Goal: Transaction & Acquisition: Purchase product/service

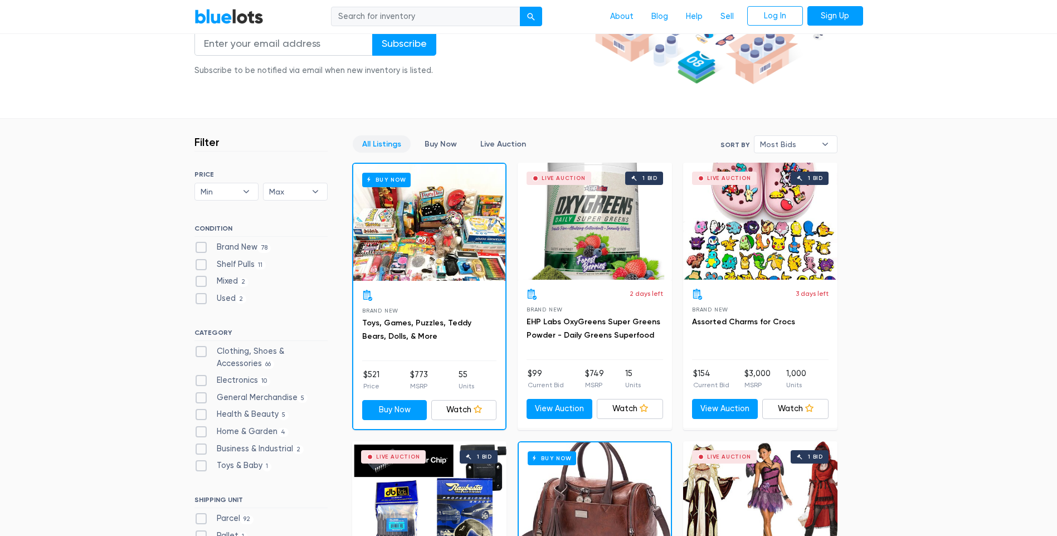
scroll to position [223, 0]
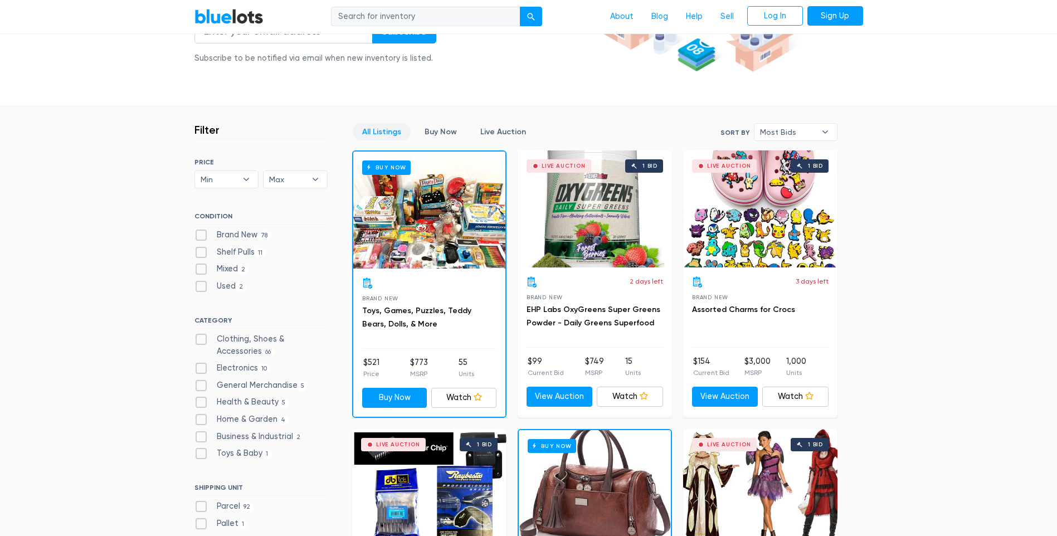
click at [453, 232] on div "Buy Now" at bounding box center [429, 210] width 152 height 117
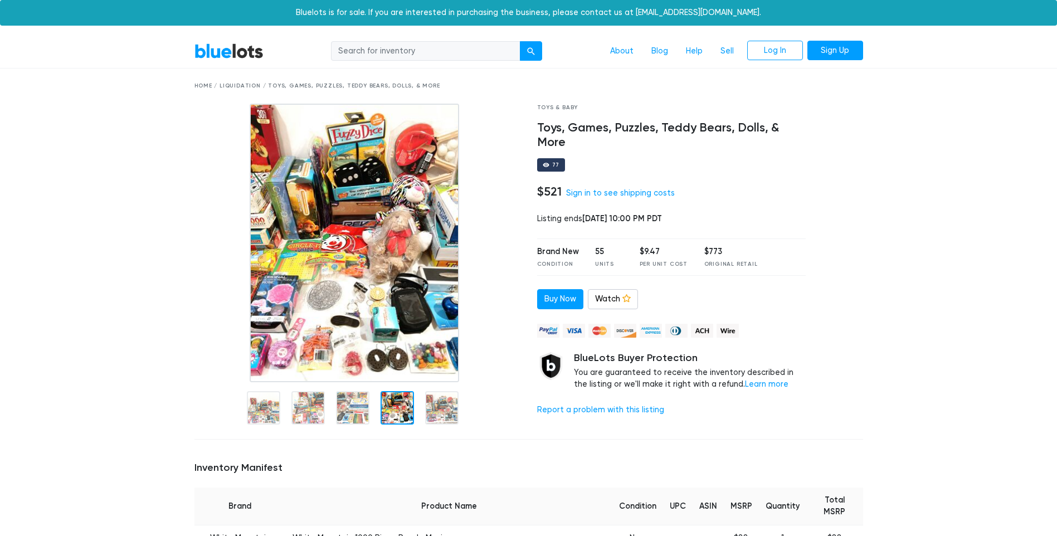
click at [337, 335] on img at bounding box center [355, 243] width 210 height 279
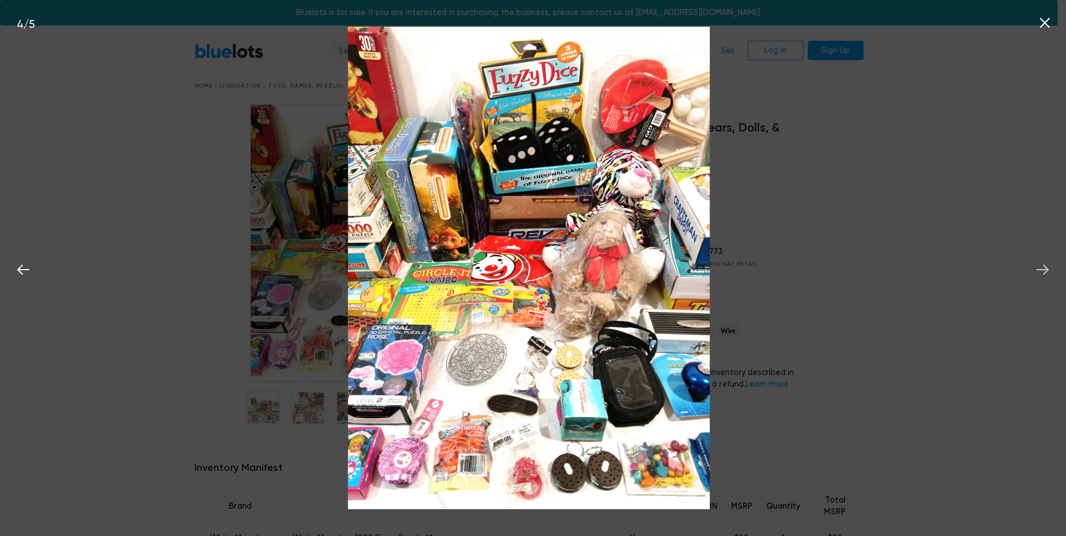
click at [1052, 272] on button at bounding box center [1042, 268] width 25 height 25
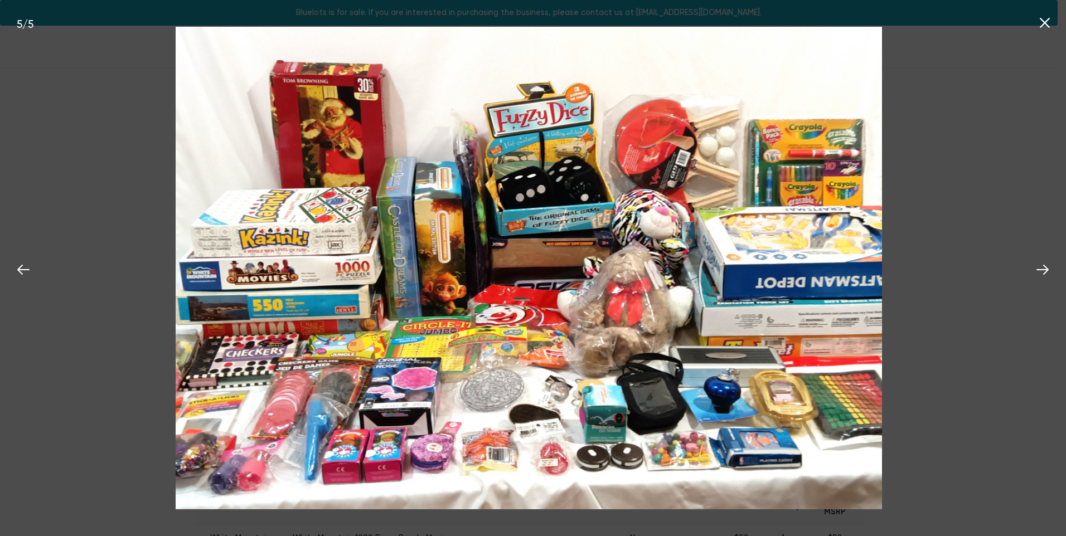
click at [1048, 20] on icon at bounding box center [1044, 23] width 10 height 10
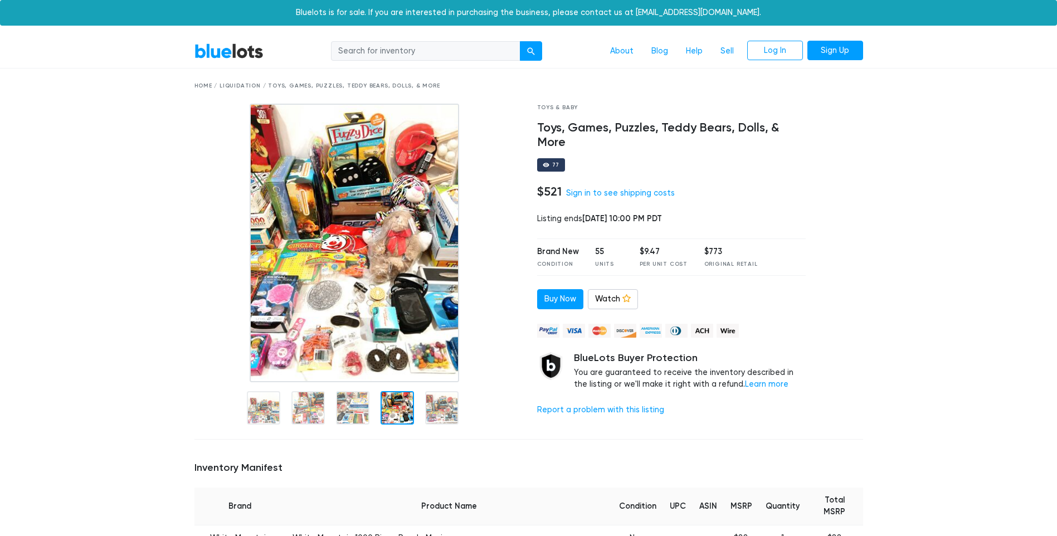
click at [244, 49] on link "BlueLots" at bounding box center [228, 51] width 69 height 16
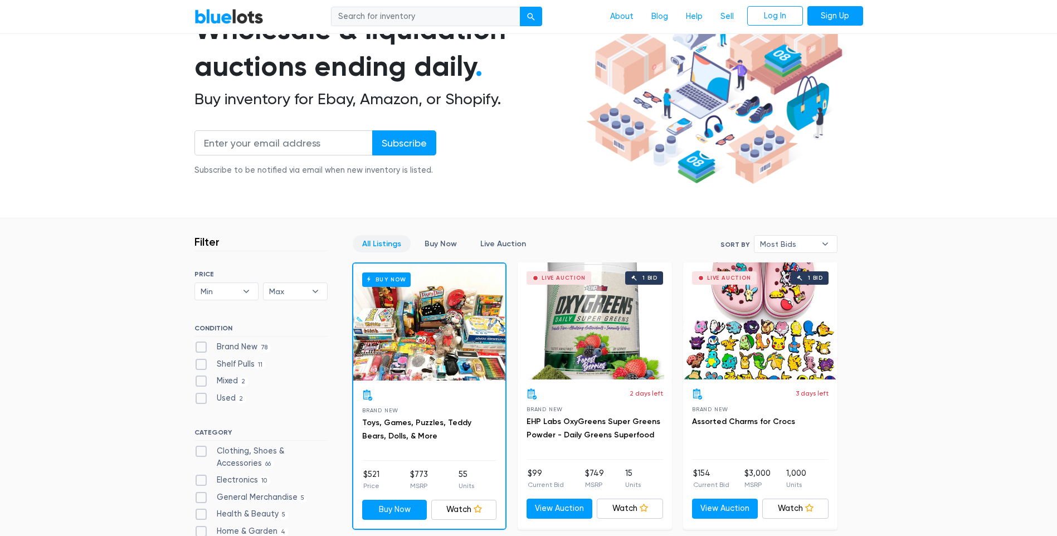
scroll to position [111, 0]
click at [298, 146] on input "email" at bounding box center [283, 142] width 178 height 25
type input "julian.85.trejos@gmail.com"
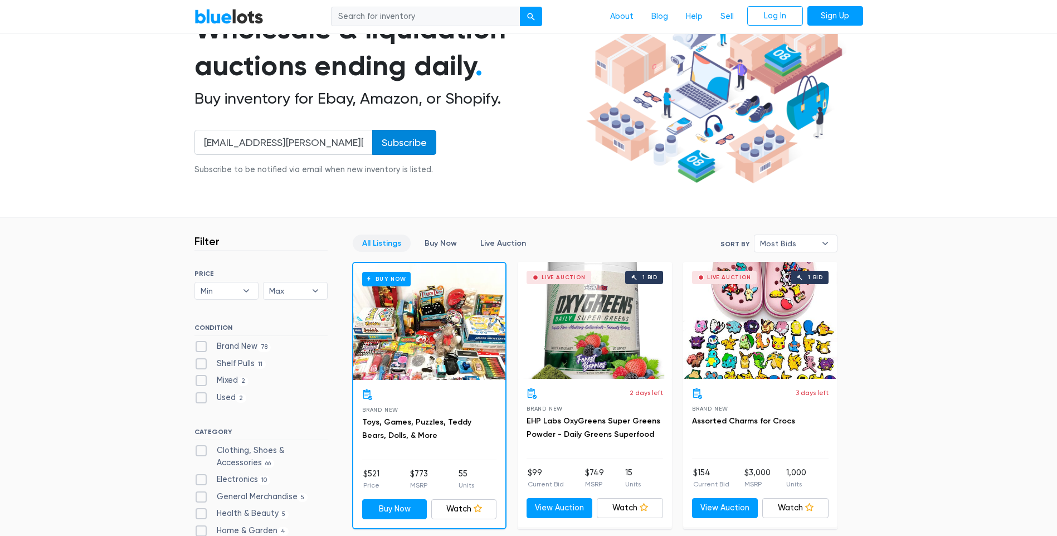
click at [385, 140] on input "Subscribe" at bounding box center [404, 142] width 64 height 25
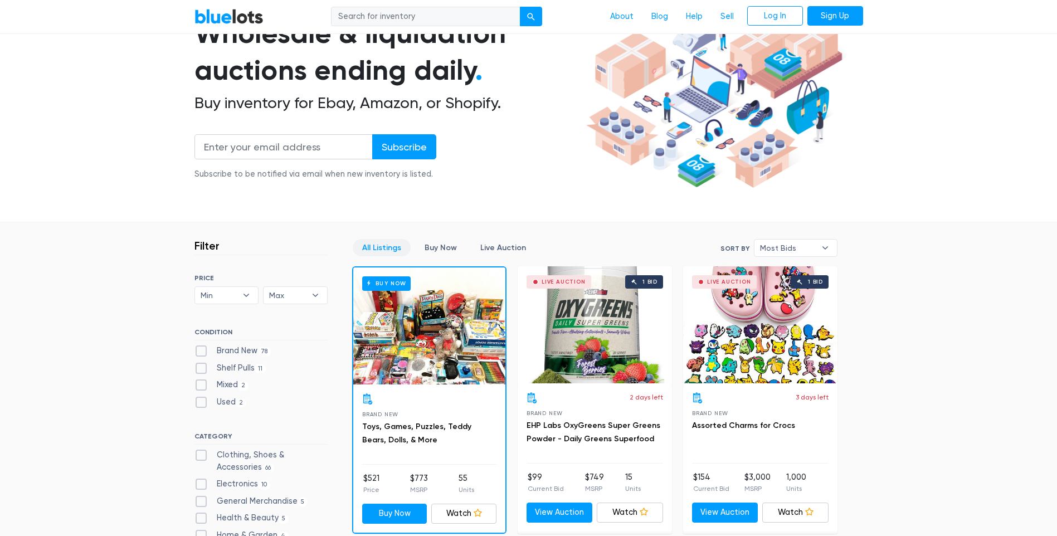
scroll to position [111, 0]
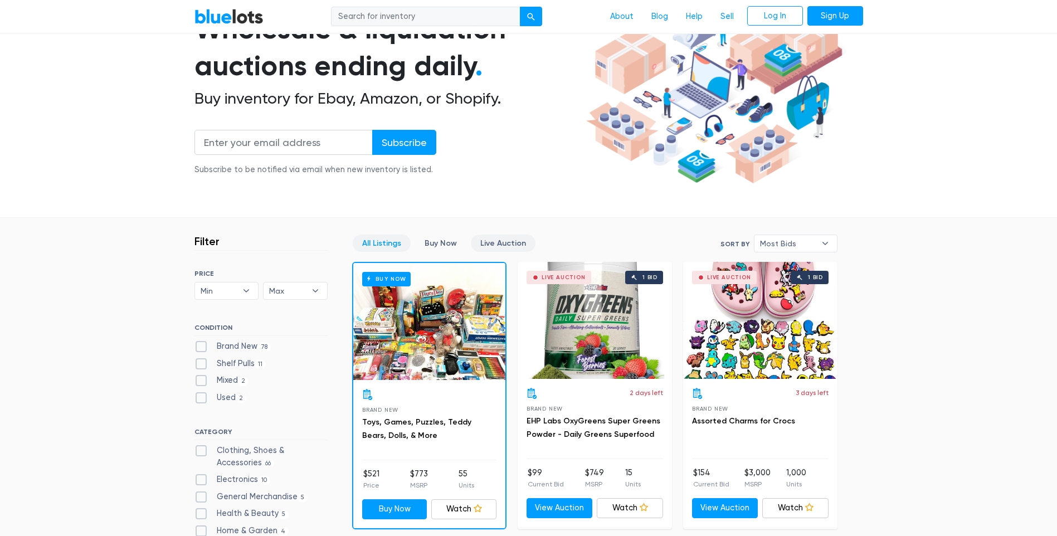
click at [491, 245] on link "Live Auction" at bounding box center [503, 243] width 65 height 17
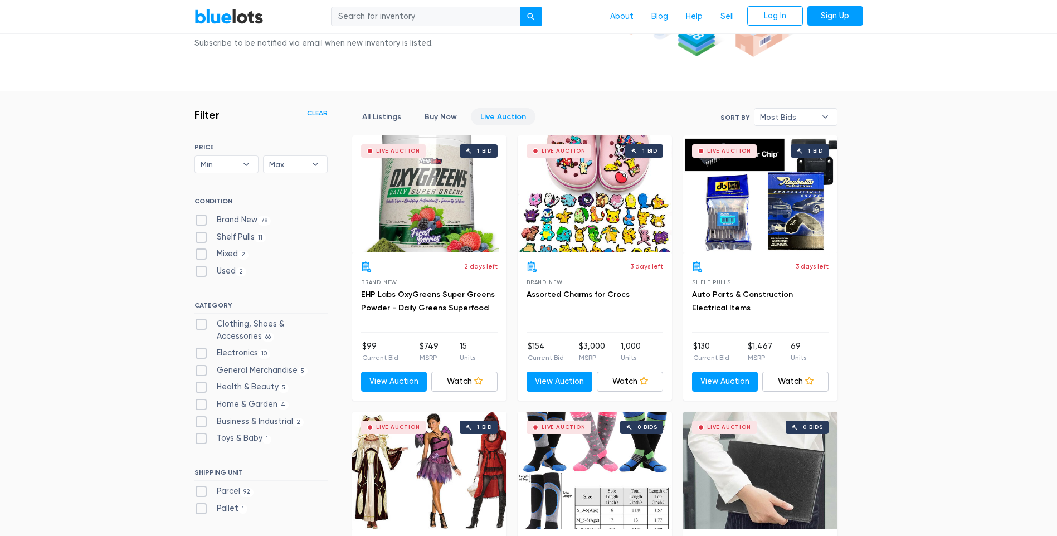
scroll to position [244, 0]
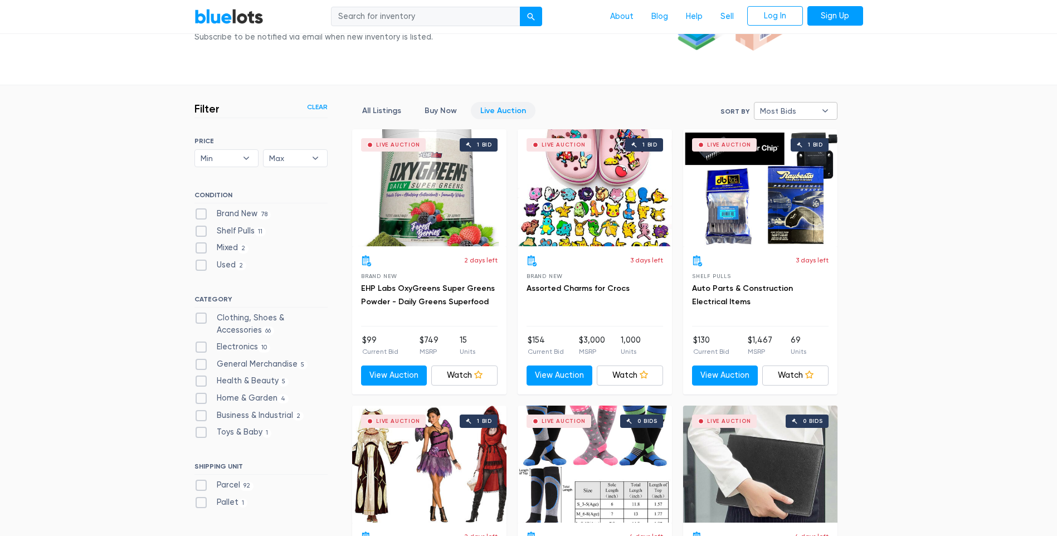
click at [820, 110] on b "▾" at bounding box center [825, 111] width 23 height 17
click at [810, 149] on li "Ending Soonest" at bounding box center [800, 151] width 87 height 18
select select "ending_soonest"
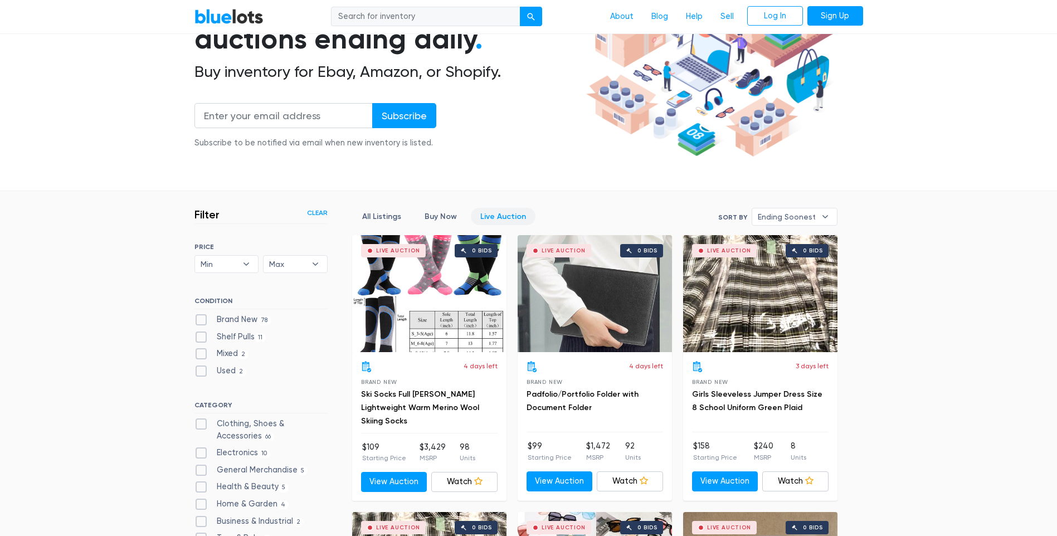
scroll to position [133, 0]
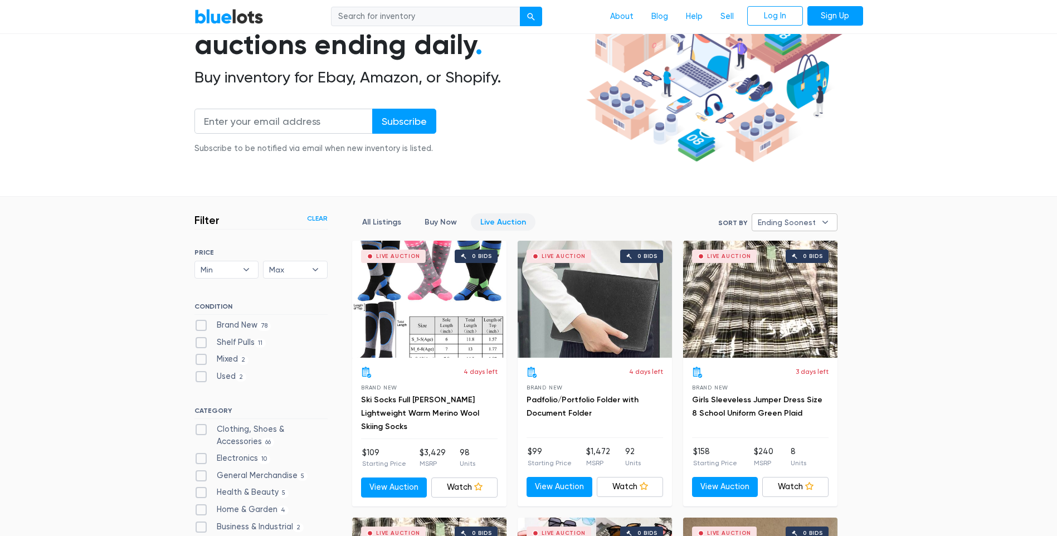
click at [826, 222] on b "▾" at bounding box center [825, 222] width 23 height 17
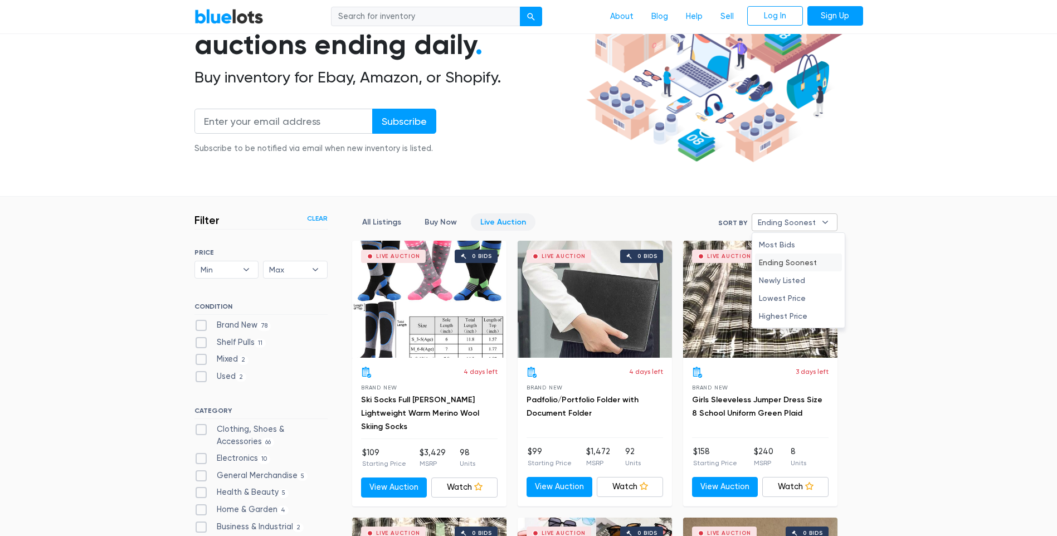
click at [823, 262] on li "Ending Soonest" at bounding box center [798, 263] width 87 height 18
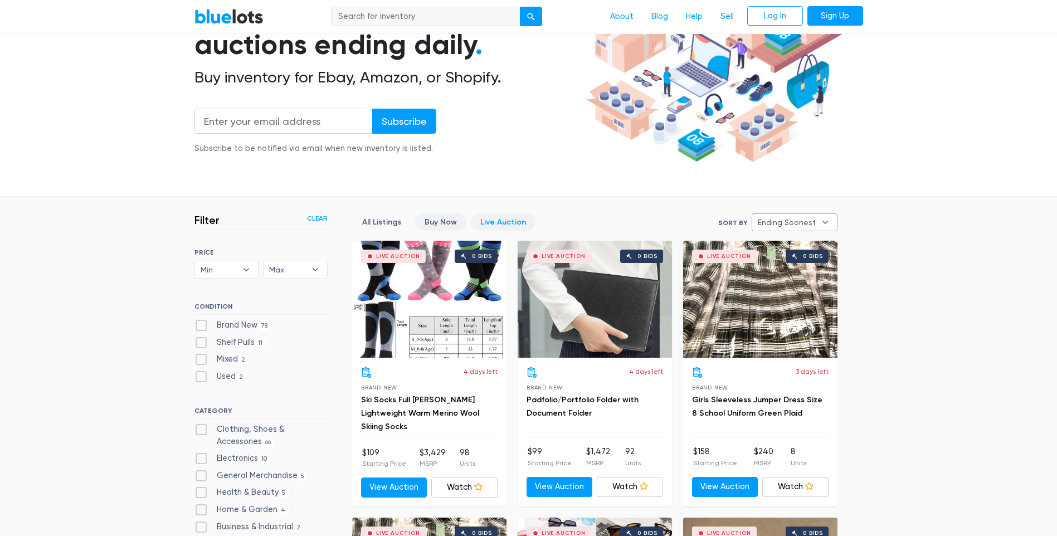
click at [448, 224] on link "Buy Now" at bounding box center [440, 221] width 51 height 17
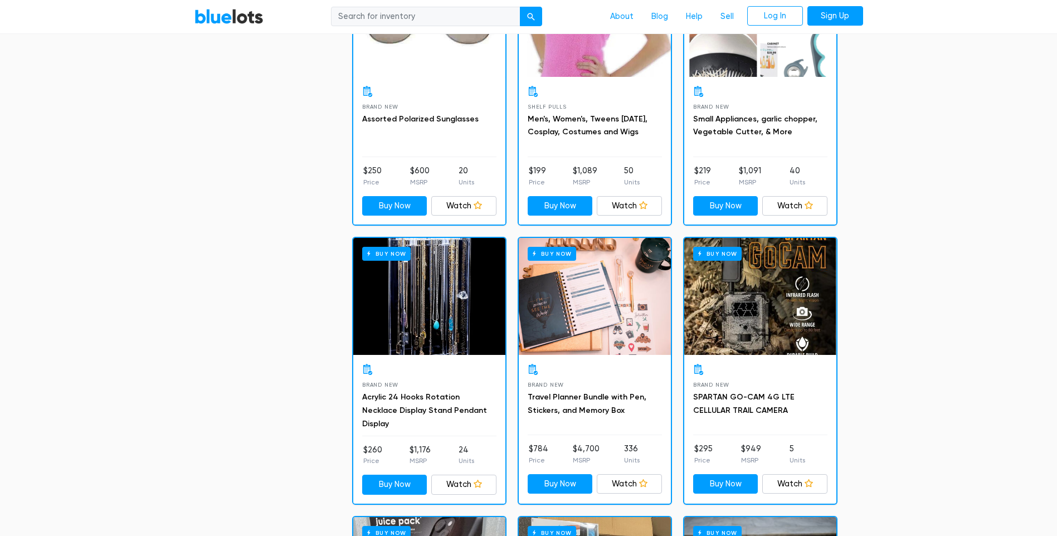
scroll to position [2739, 0]
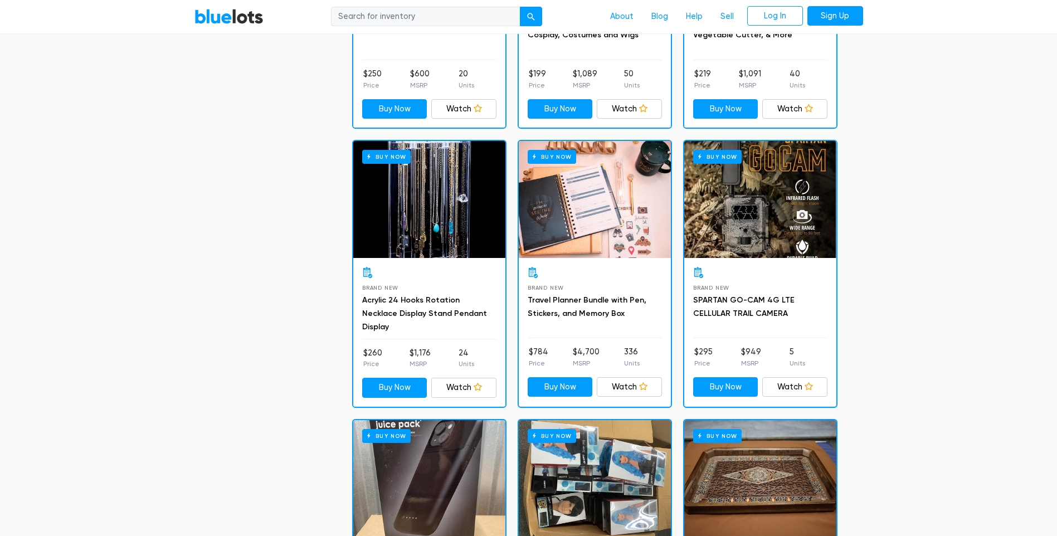
click at [726, 225] on div "Buy Now" at bounding box center [760, 199] width 152 height 117
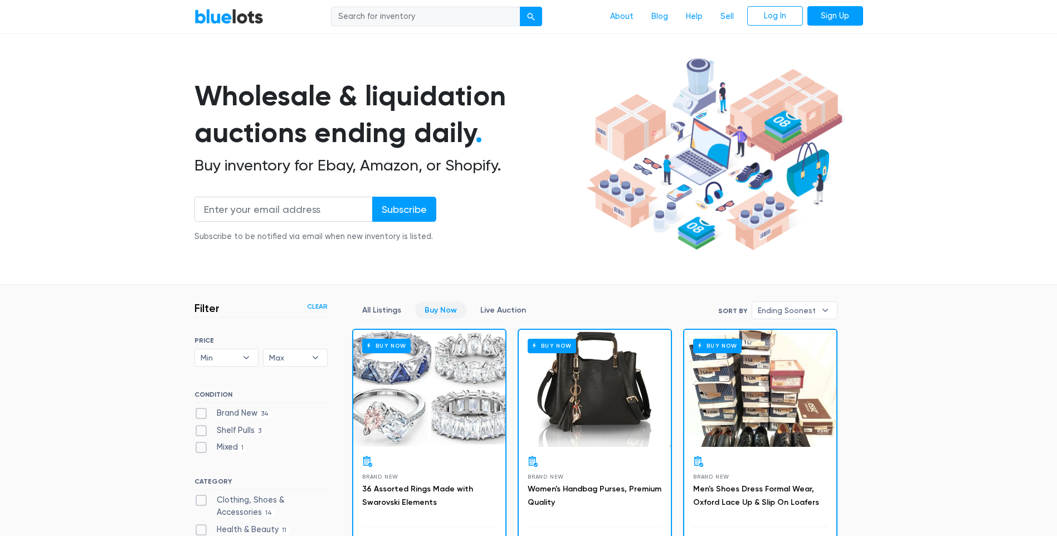
scroll to position [0, 0]
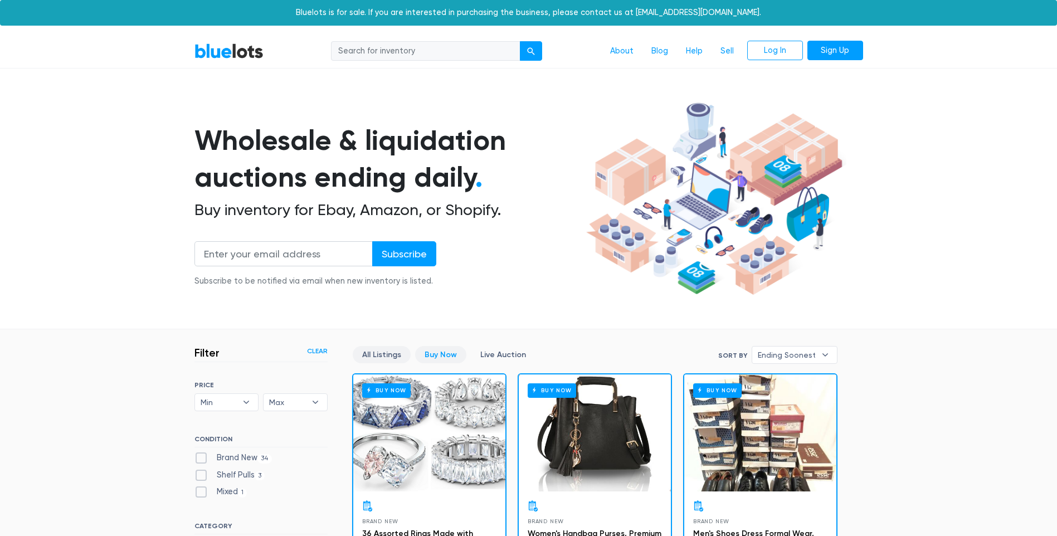
click at [373, 354] on link "All Listings" at bounding box center [382, 354] width 58 height 17
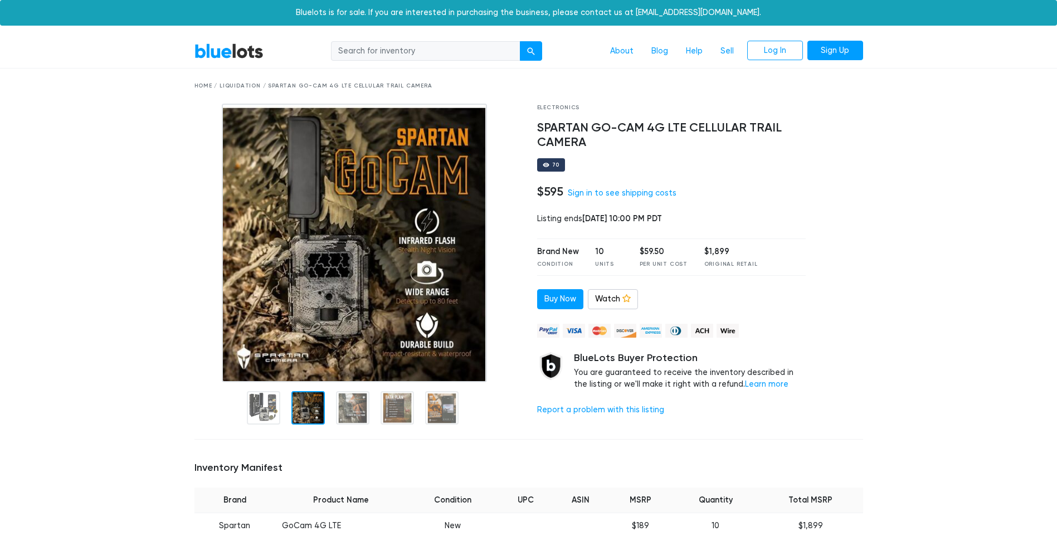
click at [312, 400] on div at bounding box center [307, 407] width 33 height 33
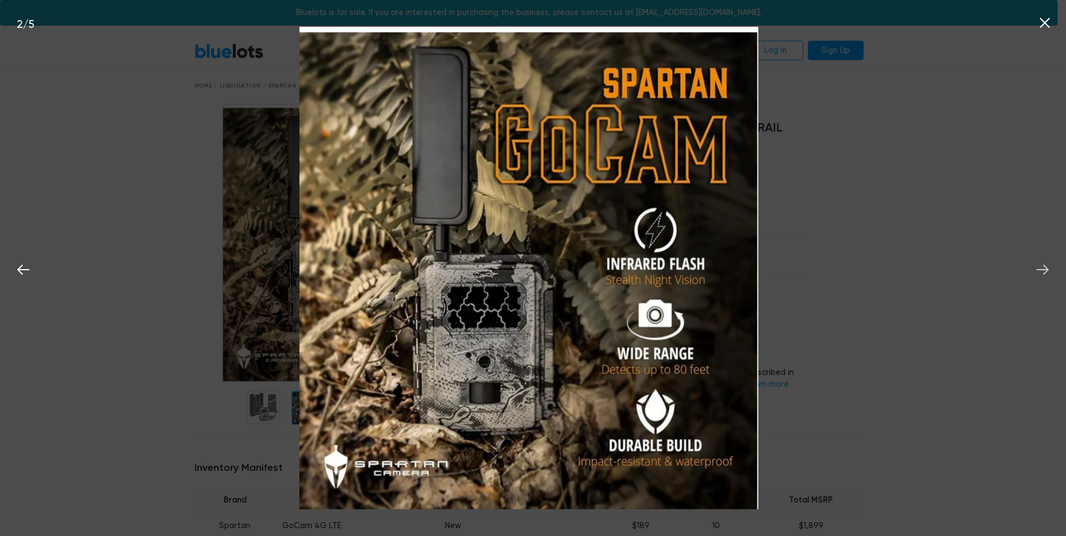
click at [1044, 269] on icon at bounding box center [1042, 269] width 17 height 17
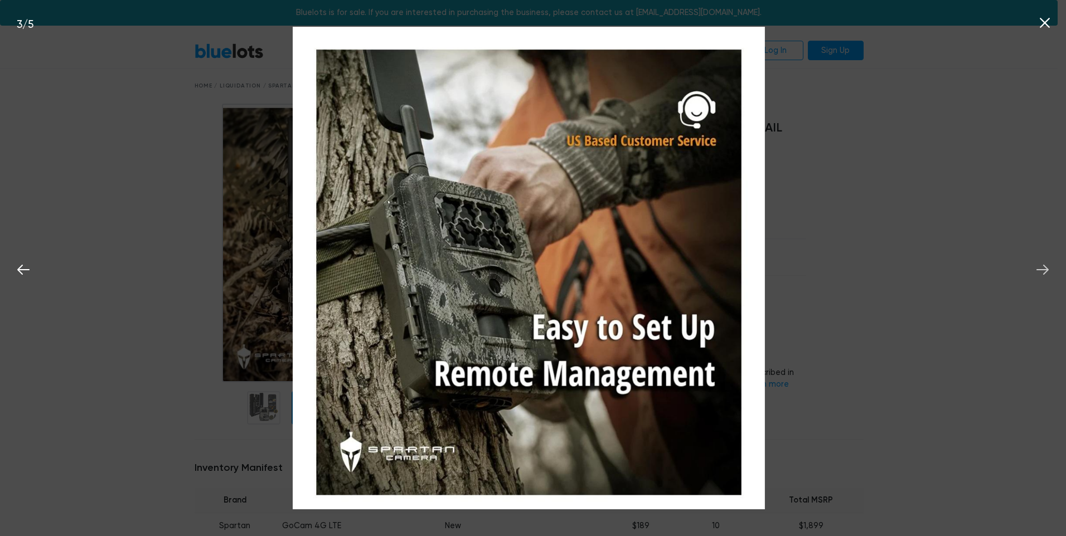
click at [1042, 269] on icon at bounding box center [1042, 269] width 17 height 17
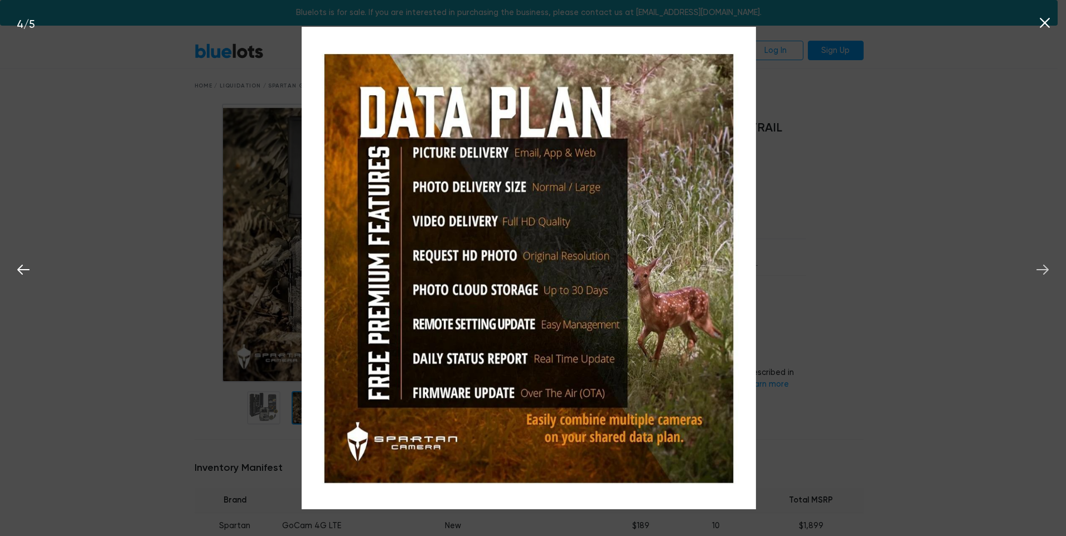
click at [1035, 267] on icon at bounding box center [1042, 269] width 17 height 17
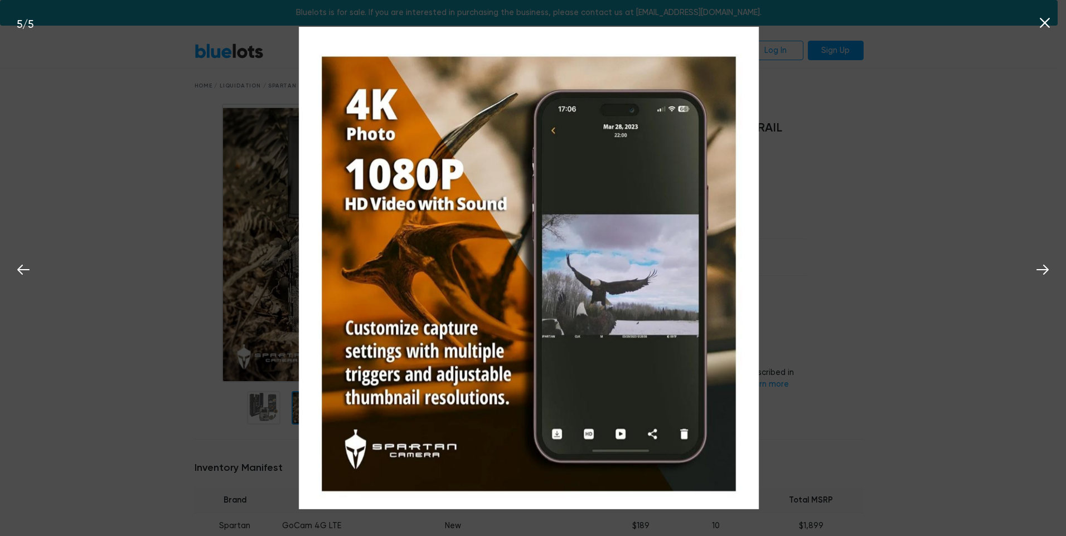
click at [1029, 265] on div "5 / 5" at bounding box center [533, 268] width 1066 height 536
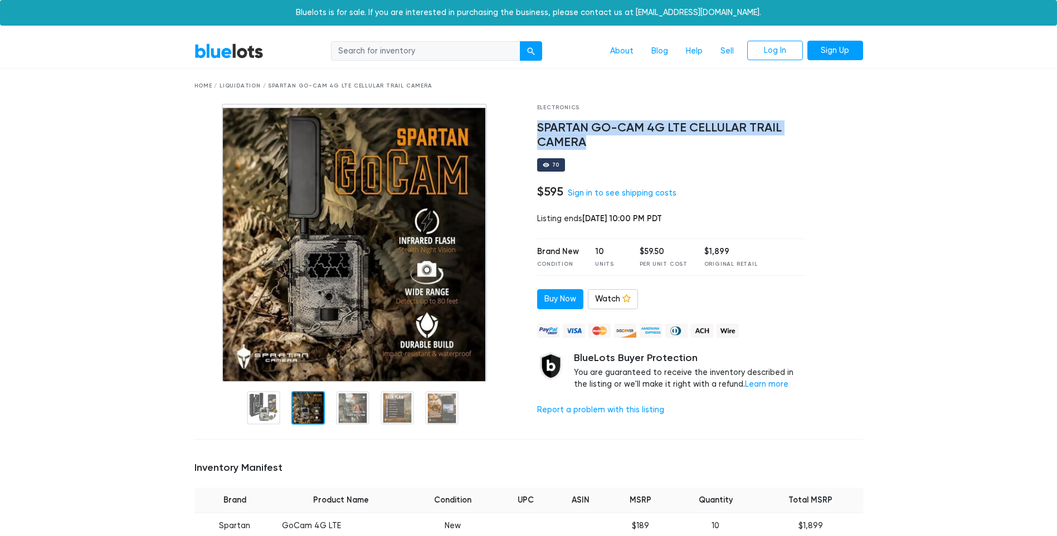
drag, startPoint x: 537, startPoint y: 124, endPoint x: 592, endPoint y: 145, distance: 58.9
click at [592, 145] on h4 "SPARTAN GO-CAM 4G LTE CELLULAR TRAIL CAMERA" at bounding box center [671, 135] width 269 height 29
copy h4 "SPARTAN GO-CAM 4G LTE CELLULAR TRAIL CAMERA"
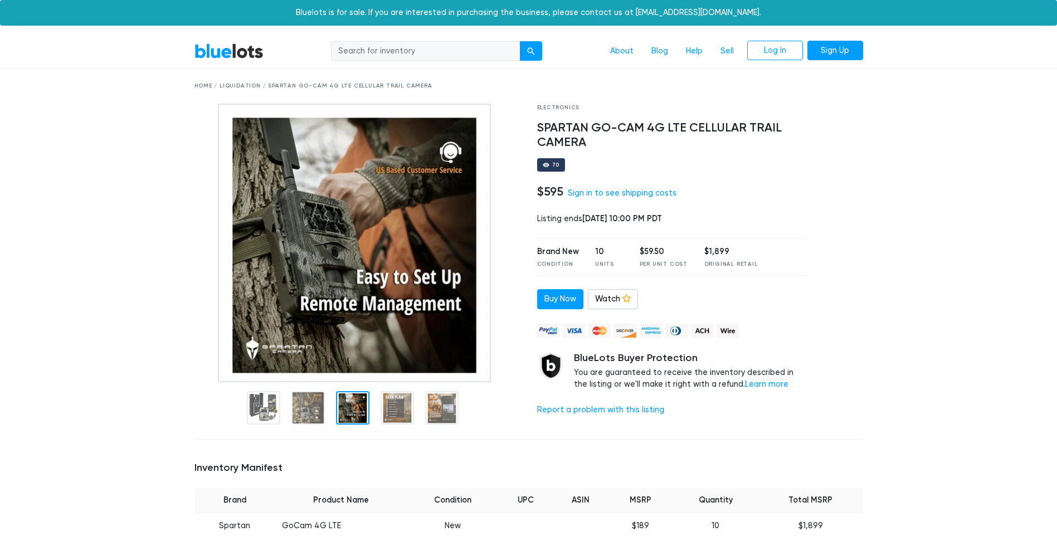
click at [346, 398] on div at bounding box center [352, 407] width 33 height 33
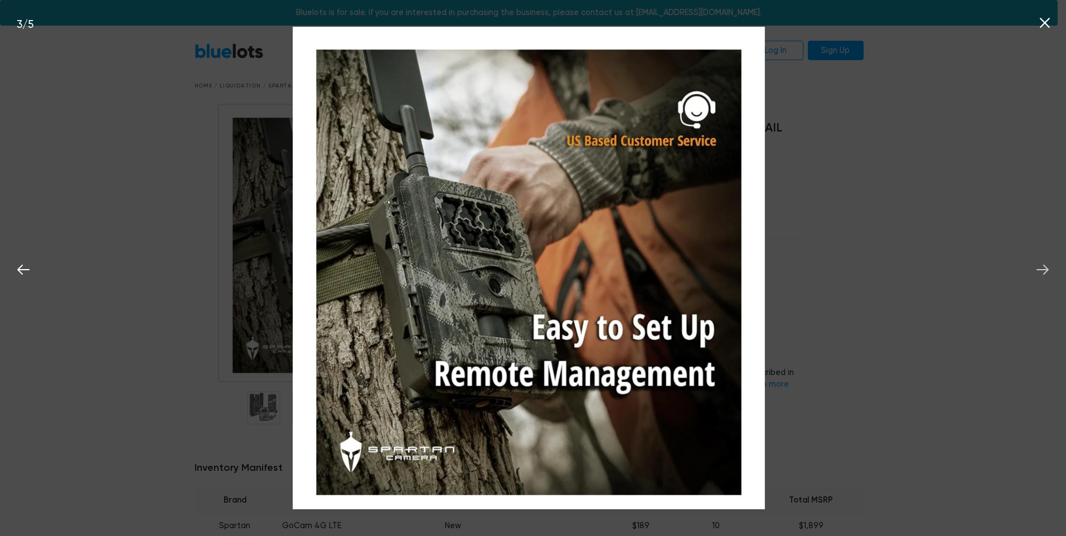
click at [1052, 268] on button at bounding box center [1042, 268] width 25 height 25
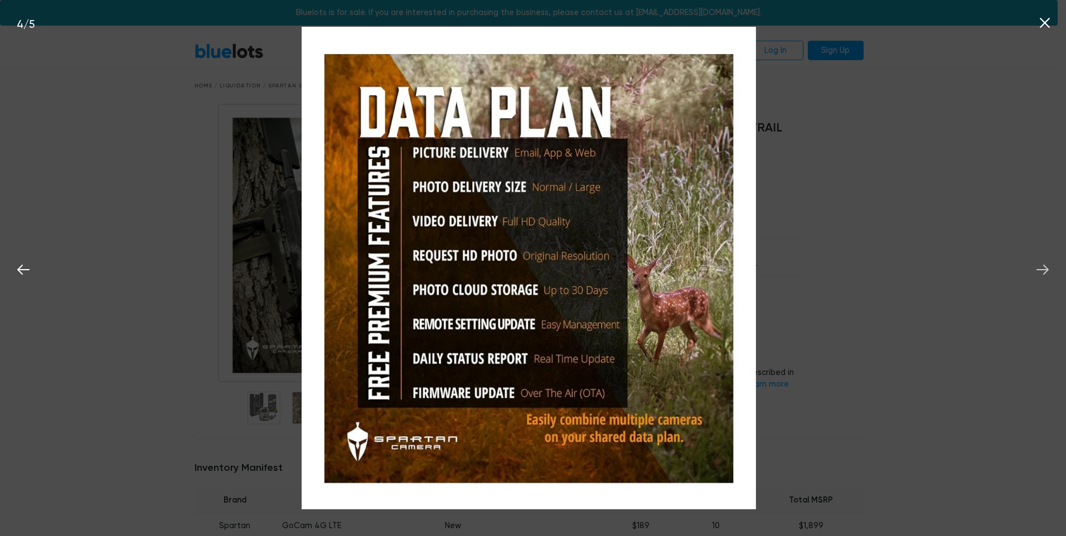
click at [1051, 268] on button at bounding box center [1042, 268] width 25 height 25
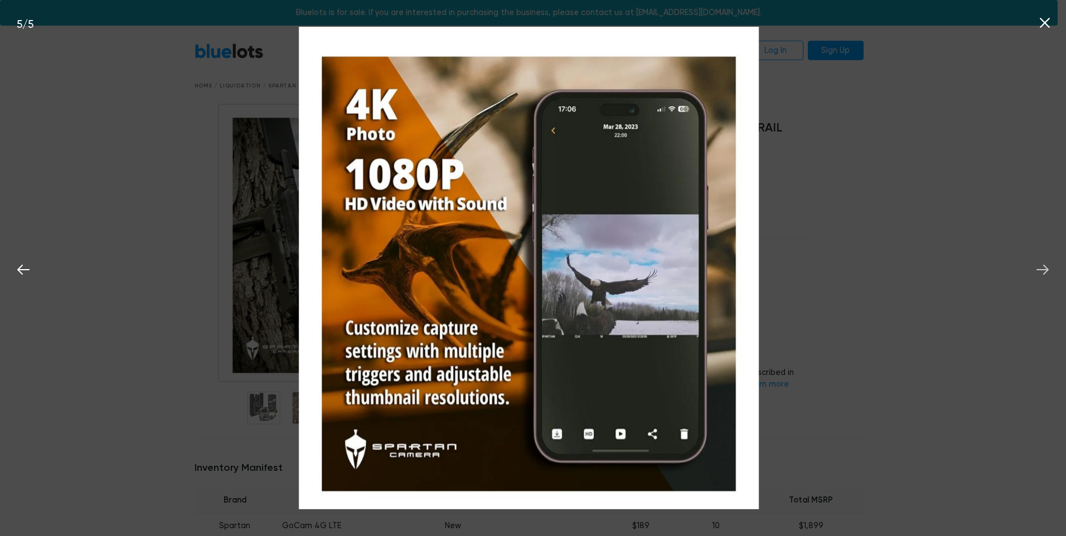
click at [1042, 265] on icon at bounding box center [1042, 269] width 17 height 17
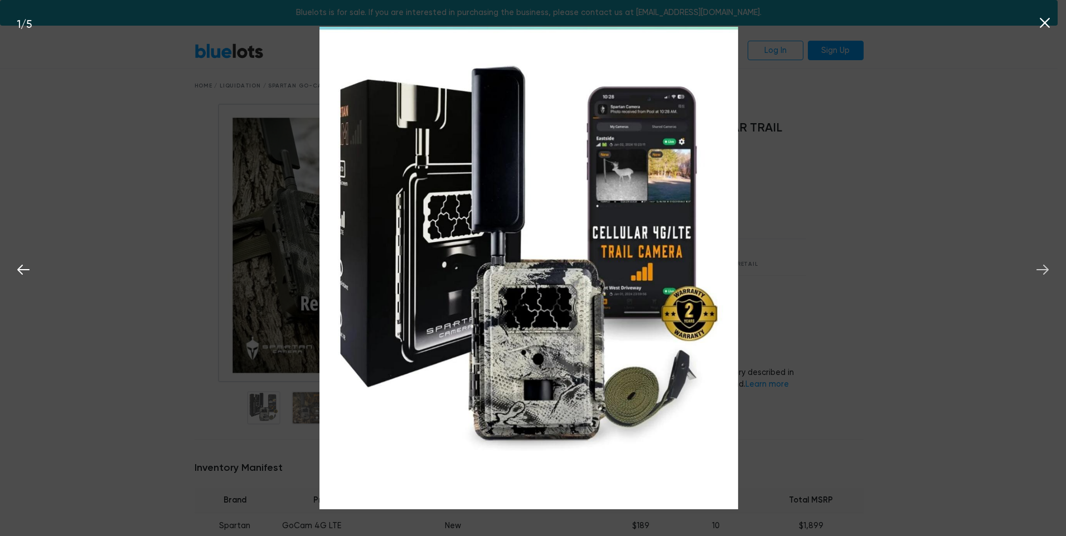
click at [1040, 264] on icon at bounding box center [1042, 269] width 17 height 17
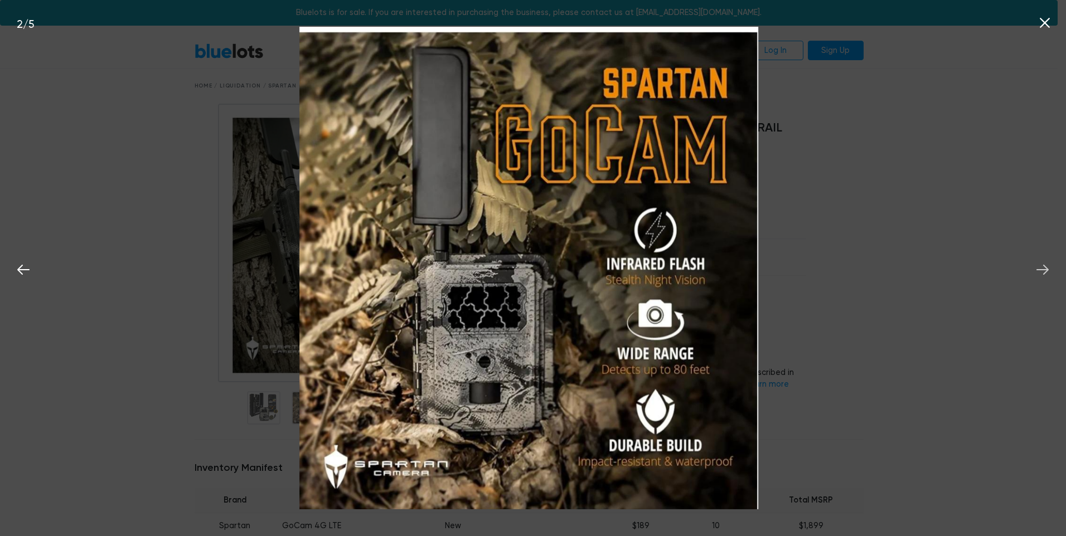
click at [1037, 263] on icon at bounding box center [1042, 269] width 17 height 17
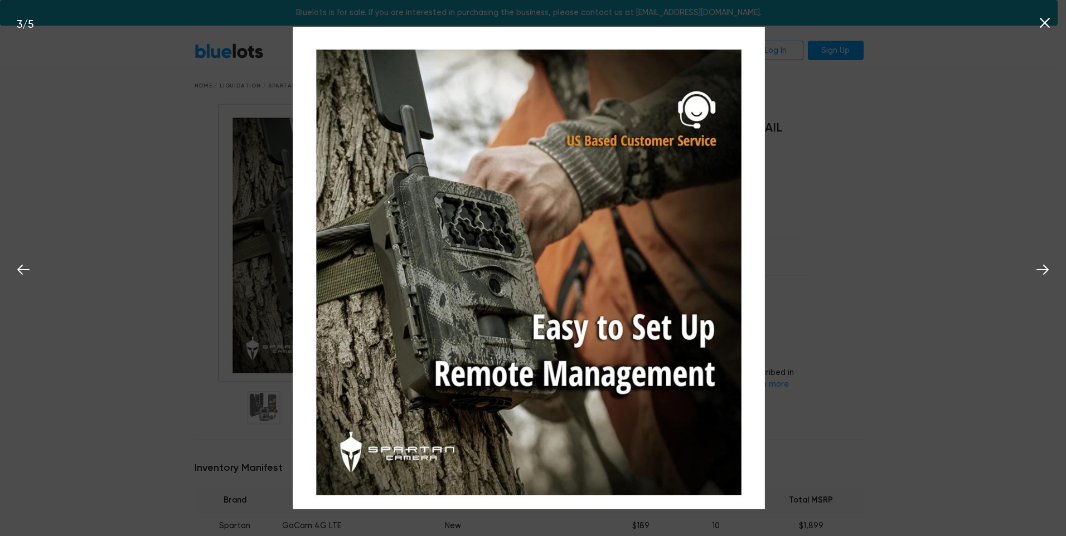
click at [154, 105] on div "3 / 5" at bounding box center [533, 268] width 1066 height 536
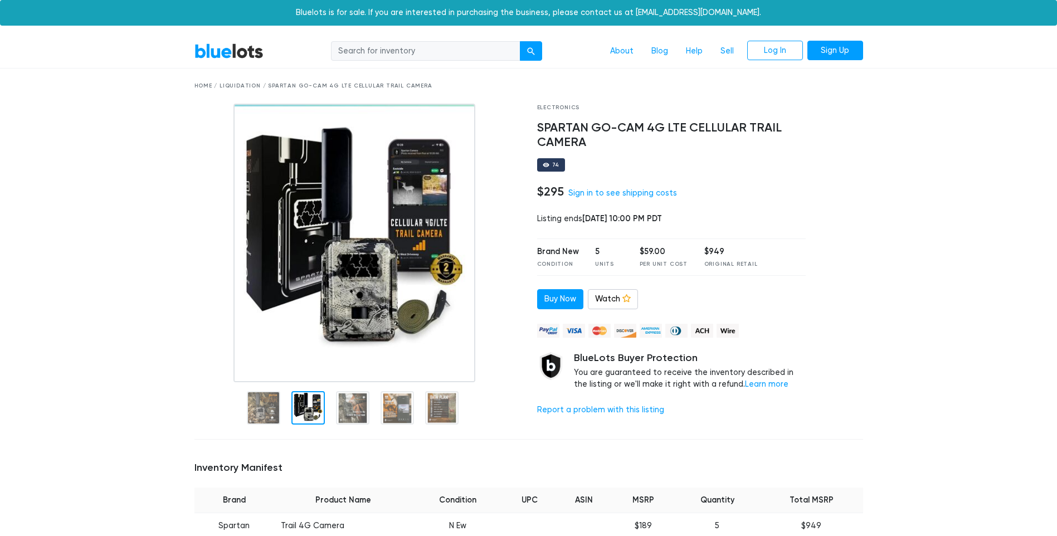
click at [317, 400] on div at bounding box center [307, 407] width 33 height 33
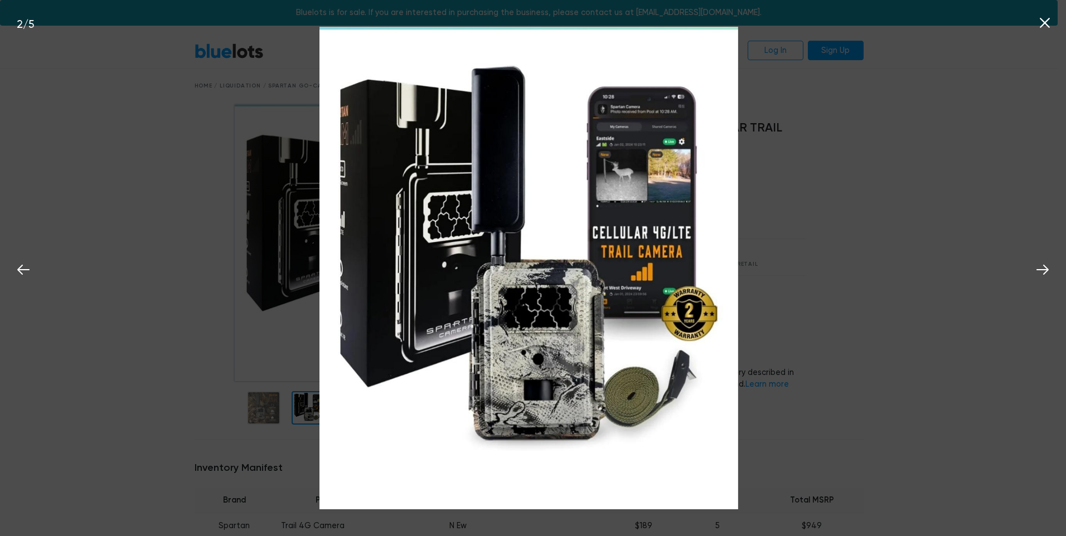
click at [194, 329] on div "2 / 5" at bounding box center [533, 268] width 1066 height 536
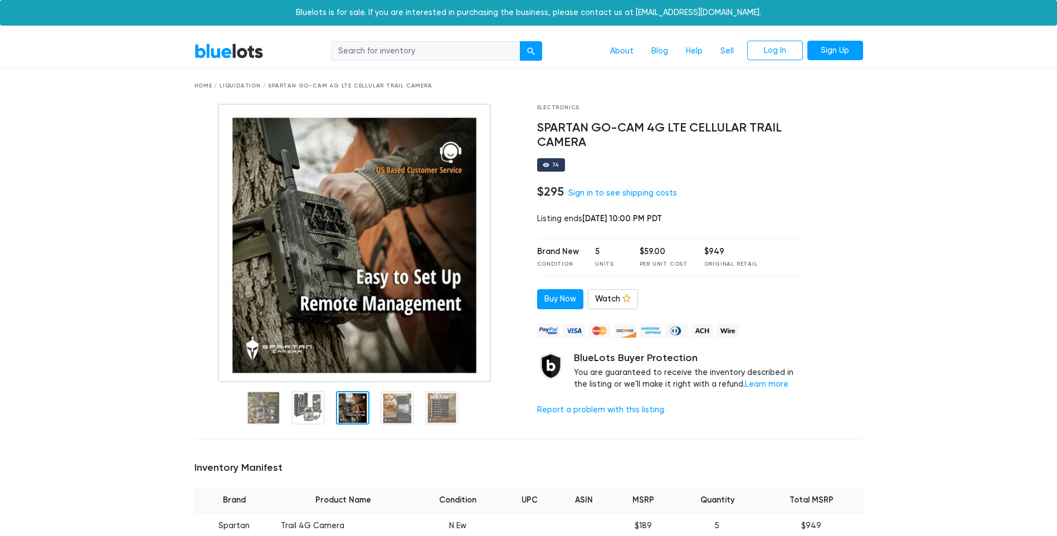
click at [359, 402] on div at bounding box center [352, 407] width 33 height 33
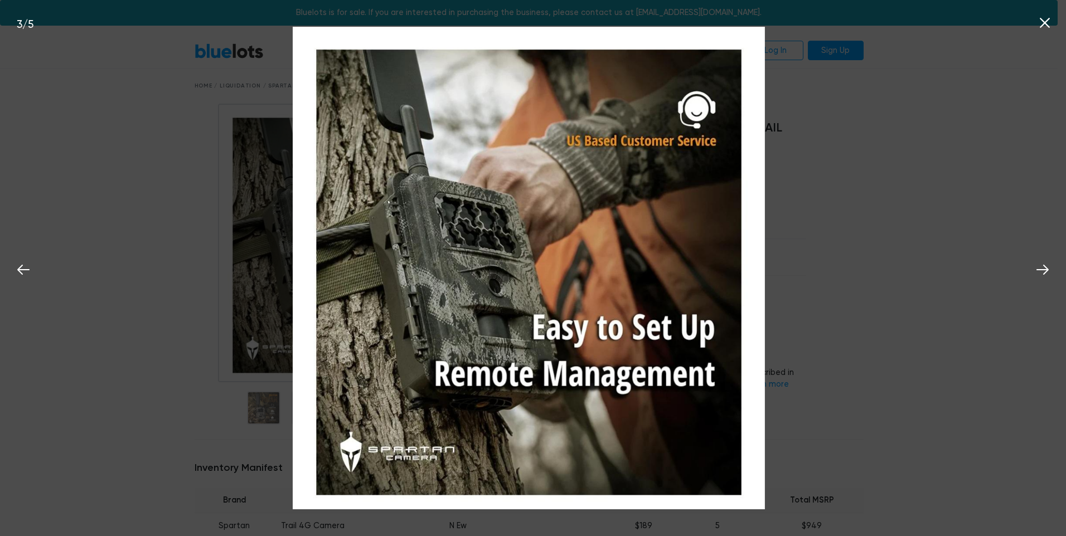
click at [122, 163] on div "3 / 5" at bounding box center [533, 268] width 1066 height 536
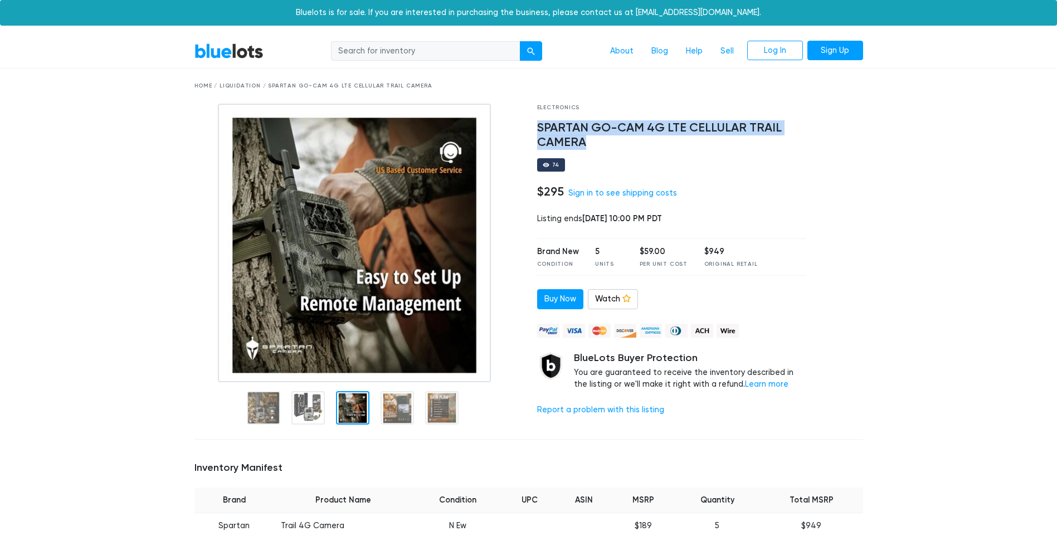
drag, startPoint x: 550, startPoint y: 124, endPoint x: 600, endPoint y: 140, distance: 52.2
click at [600, 140] on div "Electronics SPARTAN GO-CAM 4G LTE CELLULAR TRAIL CAMERA 74 $295 Sign in to see …" at bounding box center [672, 267] width 286 height 327
copy h4 "SPARTAN GO-CAM 4G LTE CELLULAR TRAIL CAMERA"
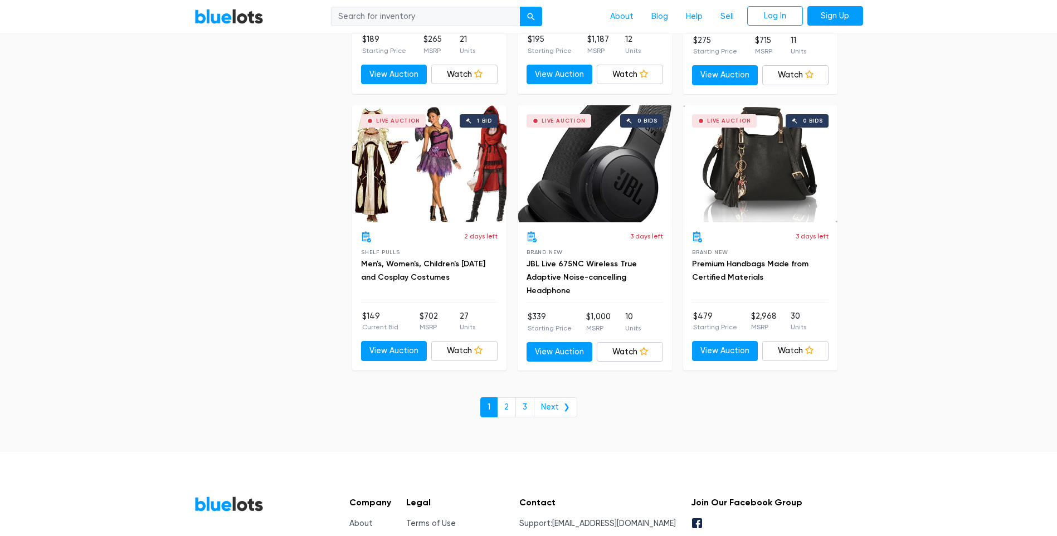
scroll to position [4125, 0]
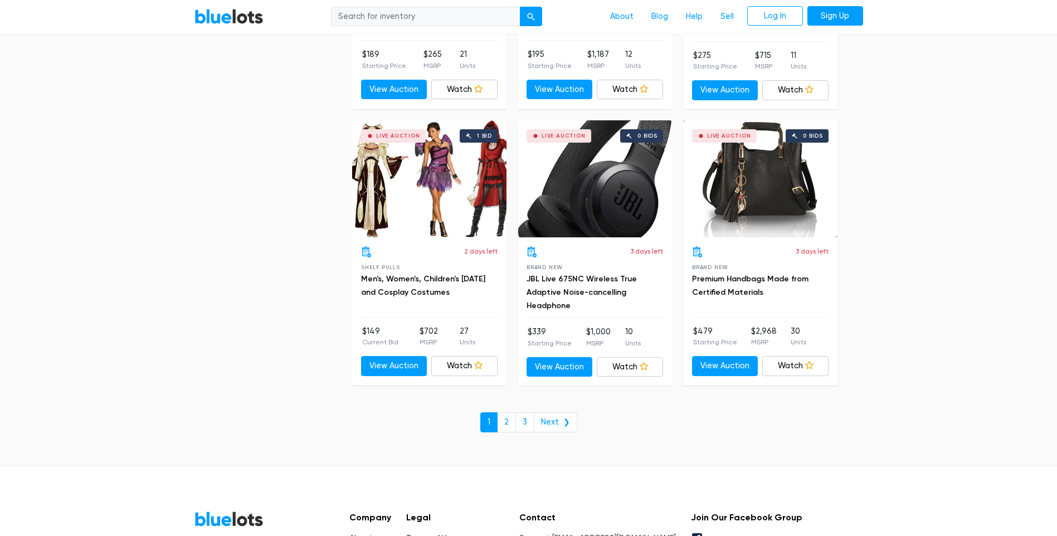
click at [418, 183] on div "Live Auction 1 bid" at bounding box center [429, 178] width 154 height 117
click at [563, 420] on link "Next ❯" at bounding box center [555, 422] width 43 height 20
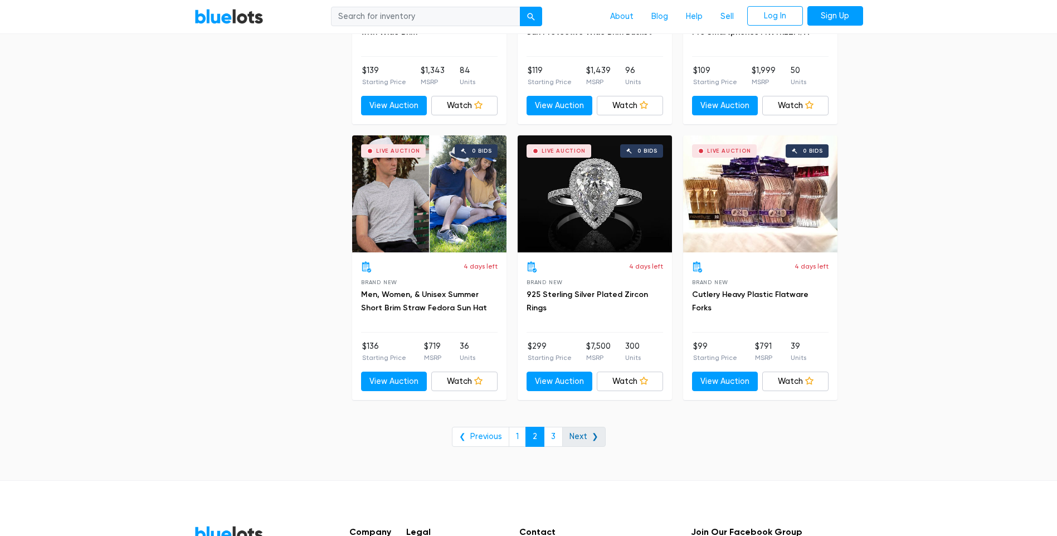
scroll to position [3901, 0]
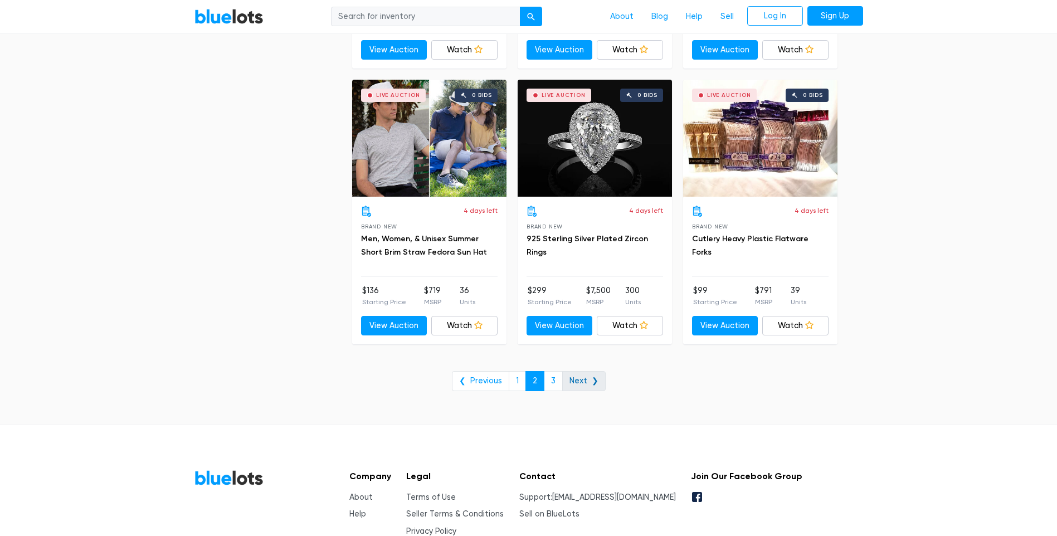
click at [566, 381] on link "Next ❯" at bounding box center [583, 381] width 43 height 20
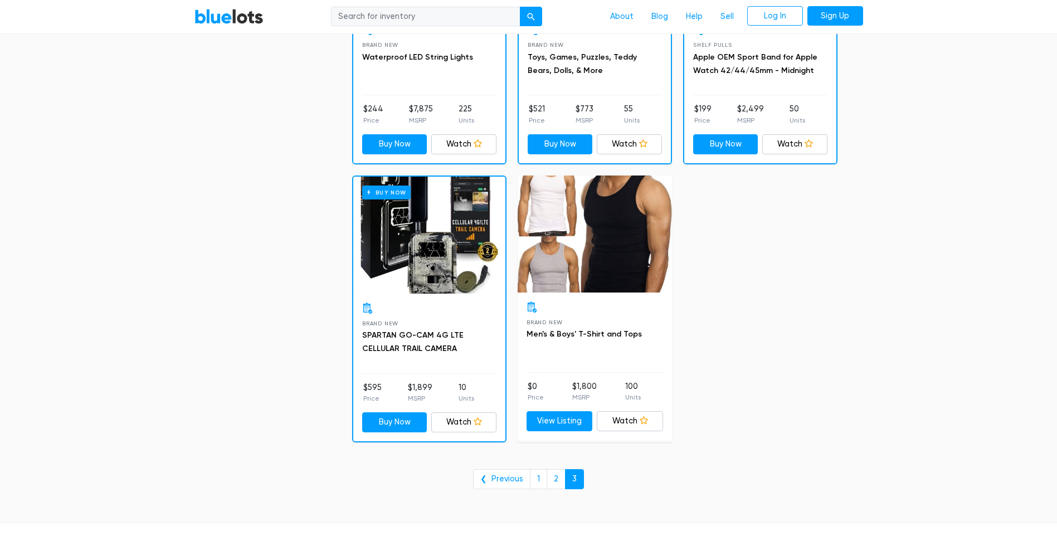
scroll to position [3719, 0]
